Goal: Information Seeking & Learning: Learn about a topic

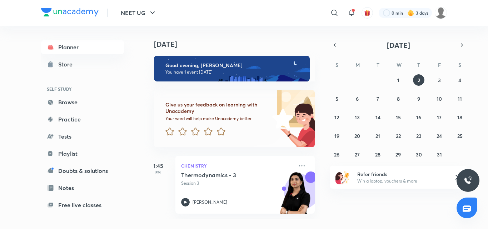
drag, startPoint x: 61, startPoint y: 51, endPoint x: 23, endPoint y: 37, distance: 40.6
click at [23, 38] on div "NEET UG ​ 0 min 3 days Planner Store SELF STUDY Browse Practice Tests Playlist …" at bounding box center [244, 114] width 488 height 229
click at [206, 173] on h5 "Thermodynamics - 3" at bounding box center [225, 175] width 89 height 7
click at [209, 177] on h5 "Thermodynamics - 3" at bounding box center [225, 175] width 89 height 7
